Goal: Task Accomplishment & Management: Use online tool/utility

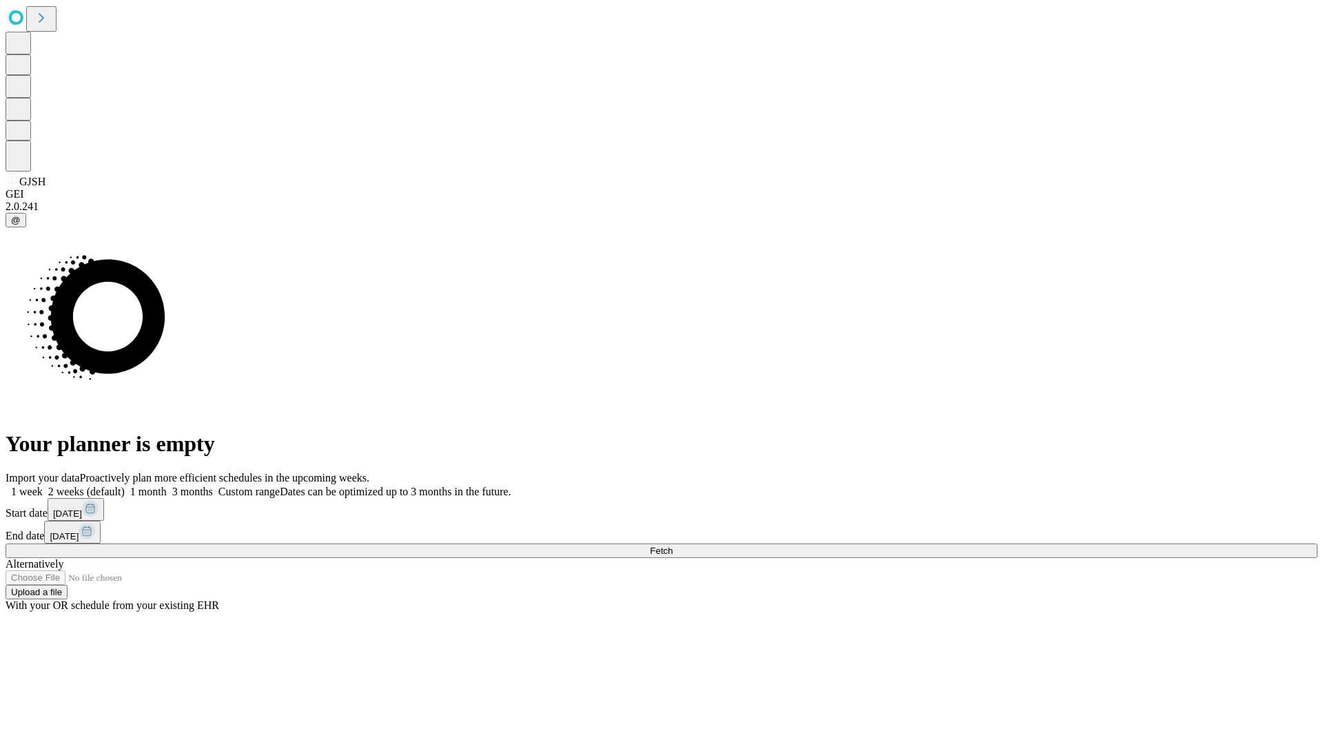
click at [673, 546] on span "Fetch" at bounding box center [661, 551] width 23 height 10
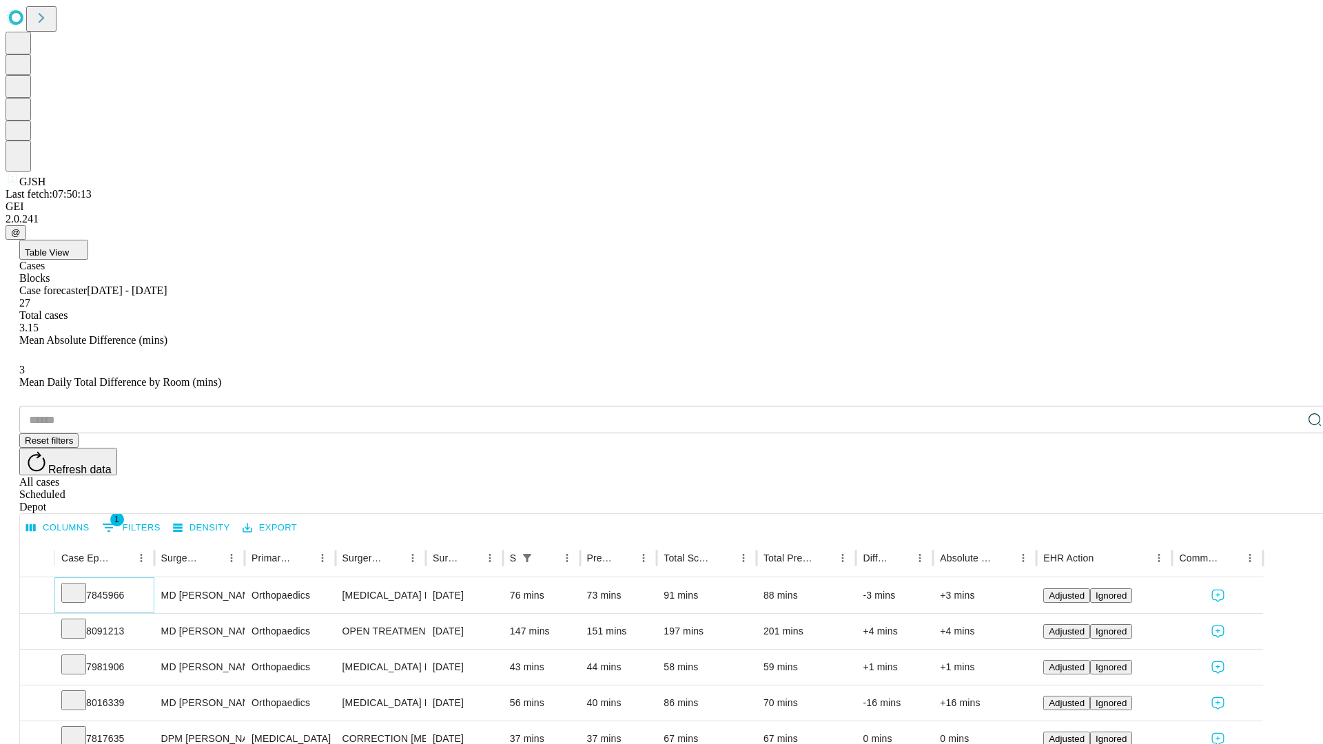
click at [81, 585] on icon at bounding box center [74, 592] width 14 height 14
